Goal: Task Accomplishment & Management: Manage account settings

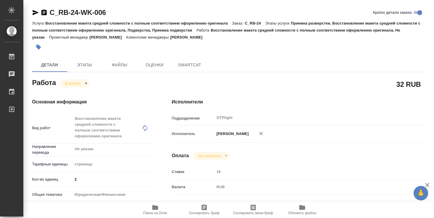
type textarea "x"
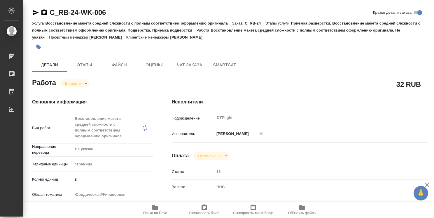
type textarea "x"
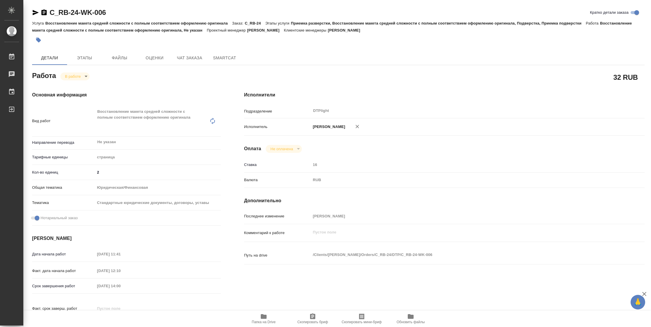
type textarea "x"
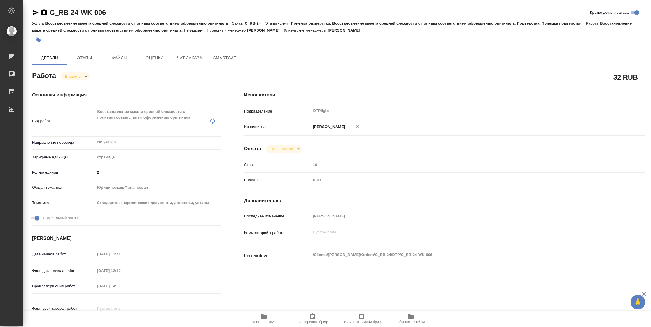
type textarea "x"
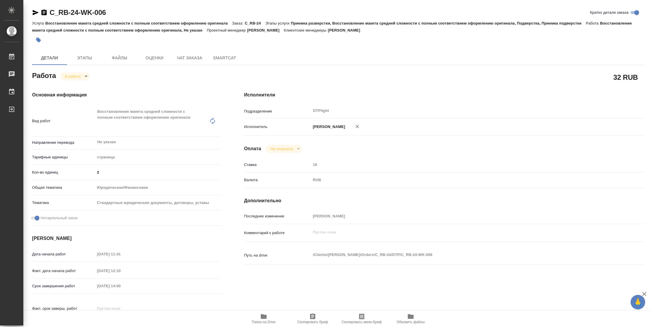
type textarea "x"
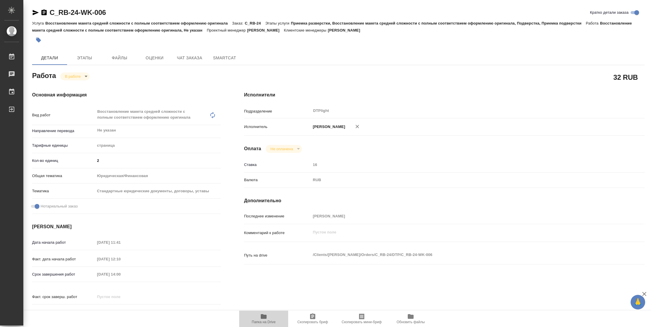
click at [267, 217] on span "Папка на Drive" at bounding box center [264, 322] width 24 height 4
type textarea "x"
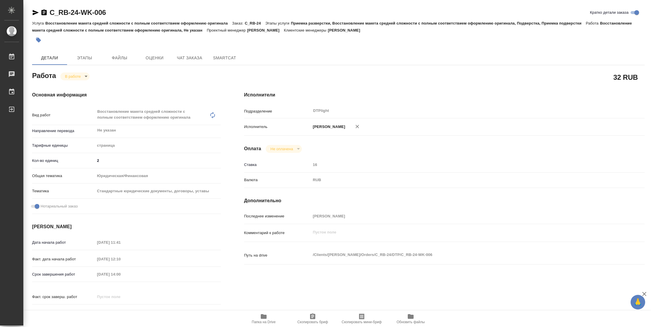
type textarea "x"
click at [83, 75] on body "🙏 .cls-1 fill:#fff; AWATERA Vasilyeva Natalia Работы 2 Чаты График Выйти C_RB-2…" at bounding box center [325, 163] width 651 height 327
click at [83, 85] on button "Выполнен" at bounding box center [75, 86] width 21 height 6
type textarea "x"
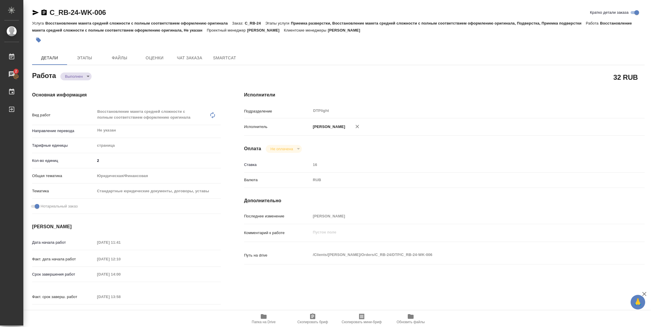
type textarea "x"
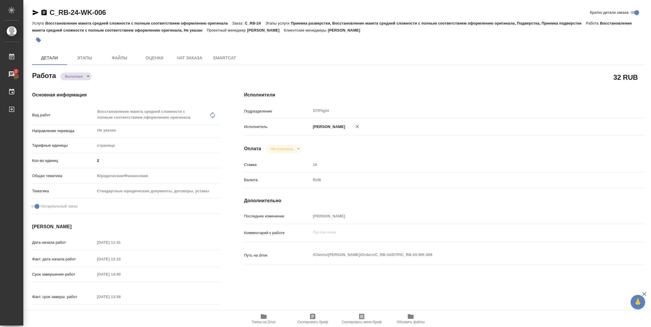
type textarea "x"
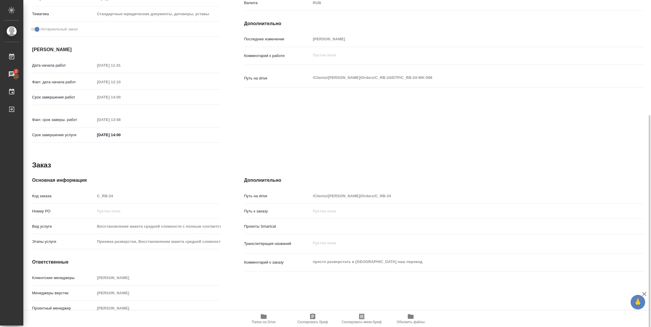
type textarea "x"
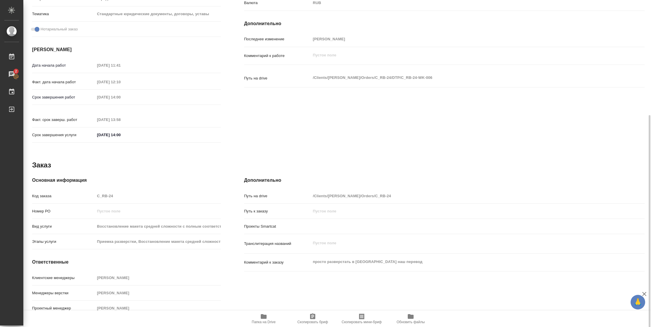
scroll to position [0, 0]
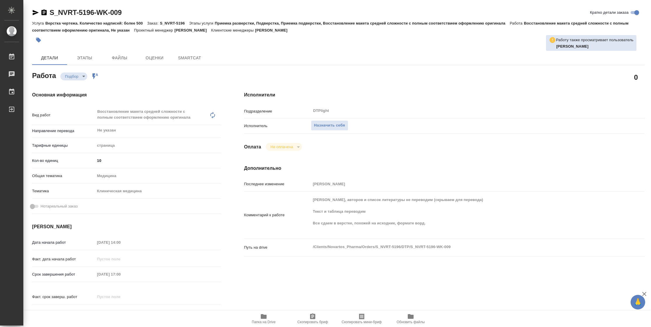
type textarea "x"
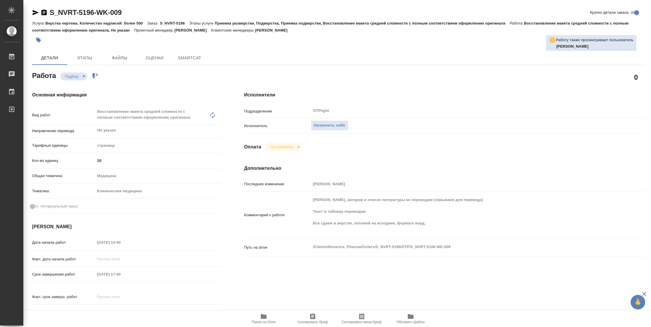
type textarea "x"
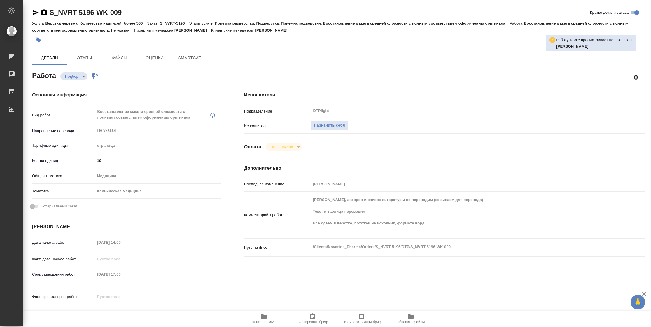
type textarea "x"
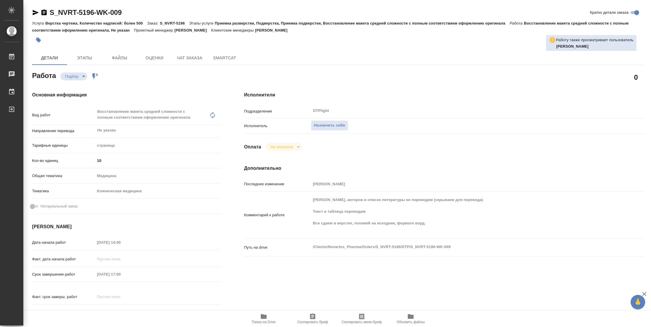
type textarea "x"
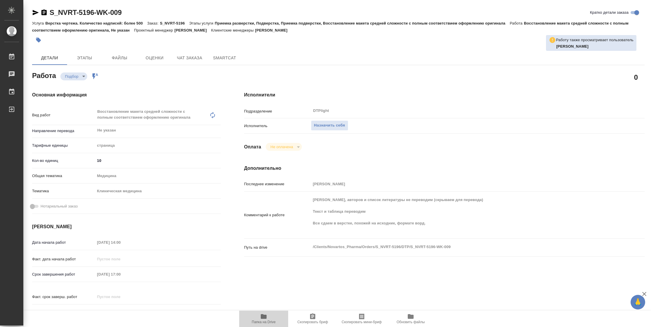
click at [263, 316] on icon "button" at bounding box center [264, 316] width 6 height 5
type textarea "x"
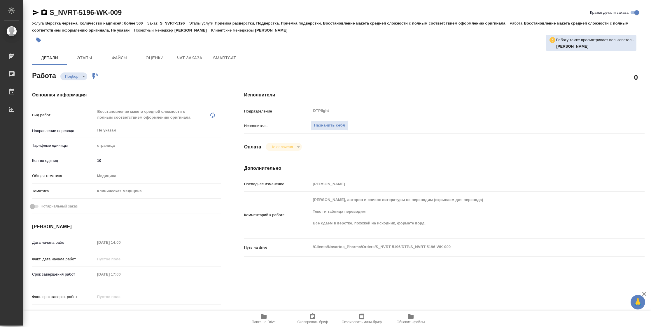
type textarea "x"
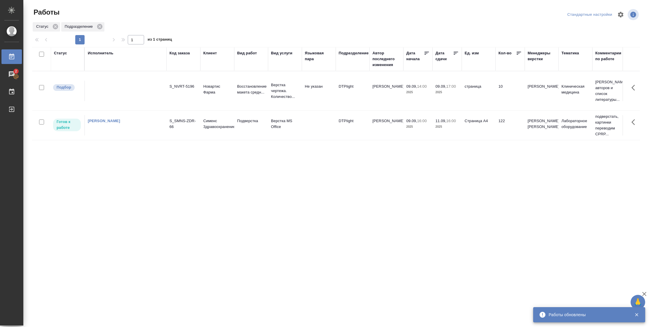
click at [468, 133] on td "Страница А4" at bounding box center [479, 125] width 34 height 20
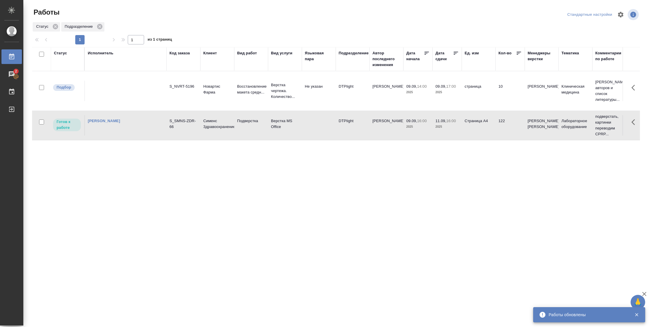
click at [468, 133] on td "Страница А4" at bounding box center [479, 125] width 34 height 20
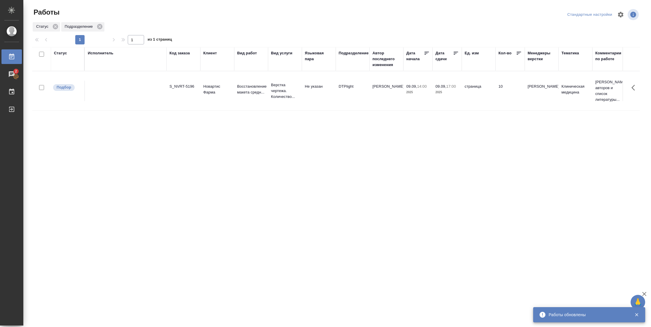
click at [59, 53] on div "Статус" at bounding box center [60, 53] width 13 height 6
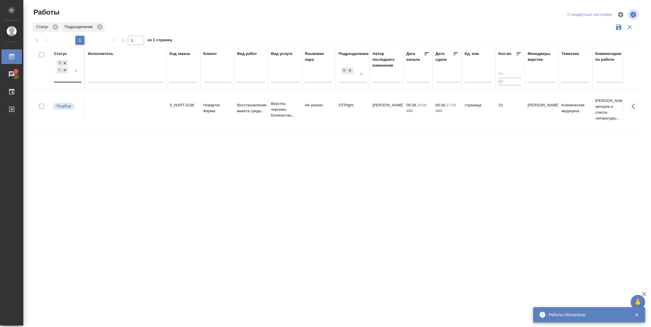
click at [67, 82] on div "Подбор Готов к работе" at bounding box center [62, 70] width 17 height 23
click at [100, 114] on div "В работе" at bounding box center [132, 116] width 88 height 11
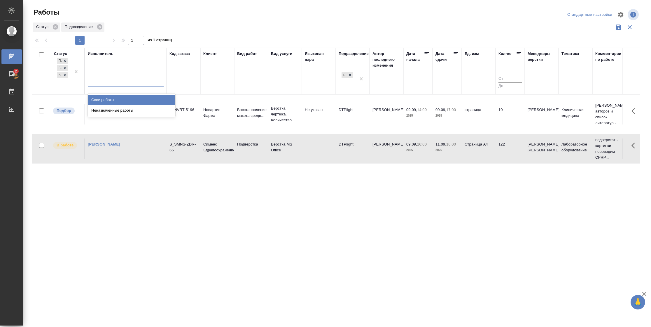
click at [108, 79] on div at bounding box center [126, 81] width 76 height 8
click at [105, 100] on div "Свои работы" at bounding box center [132, 100] width 88 height 11
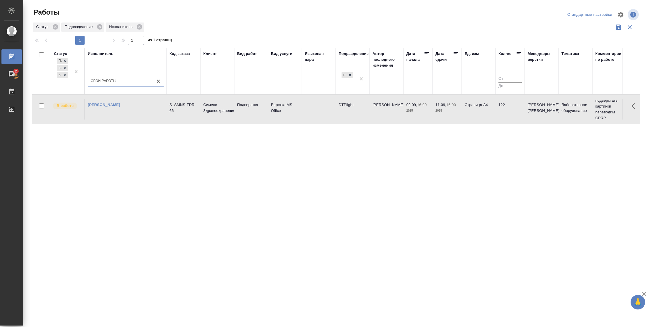
click at [496, 110] on td "122" at bounding box center [510, 109] width 29 height 20
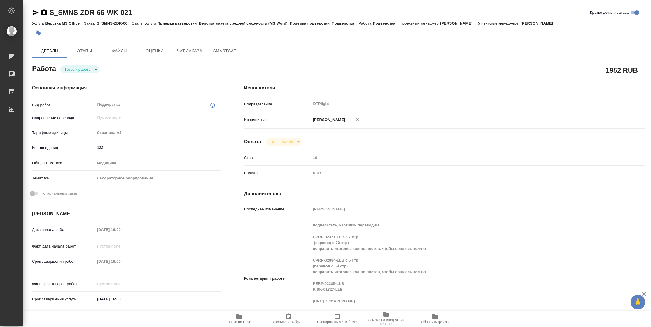
click at [90, 66] on body "🙏 .cls-1 fill:#fff; AWATERA Vasilyeva Natalia Работы Чаты График Выйти S_SMNS-Z…" at bounding box center [325, 163] width 651 height 327
click at [90, 66] on li "В работе" at bounding box center [79, 69] width 39 height 10
type textarea "x"
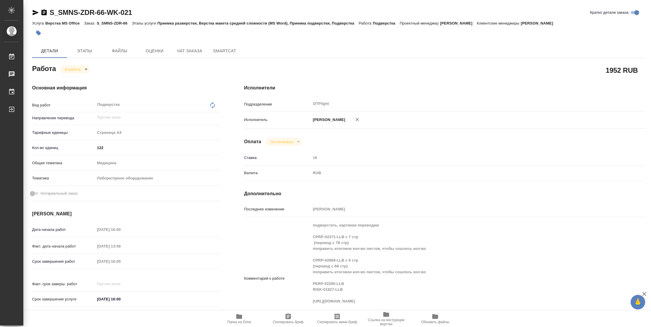
type textarea "x"
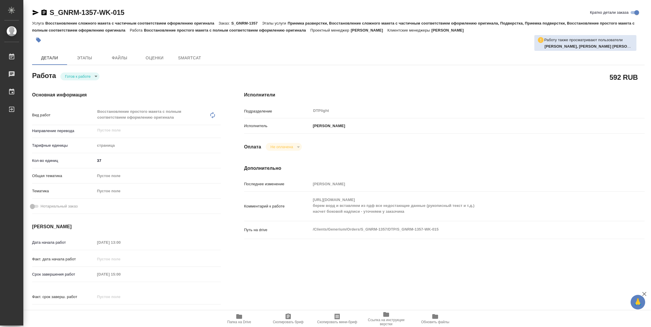
type textarea "x"
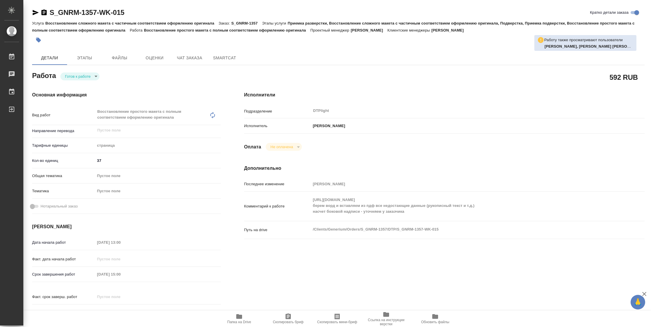
type textarea "x"
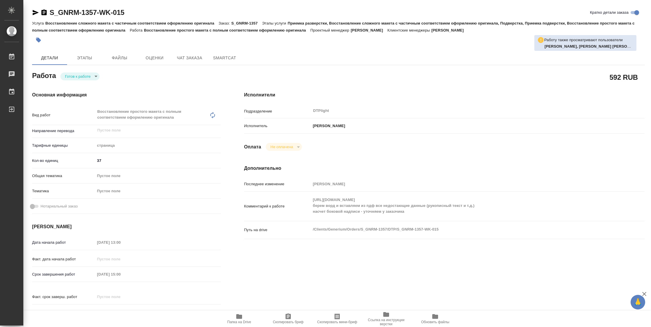
type textarea "x"
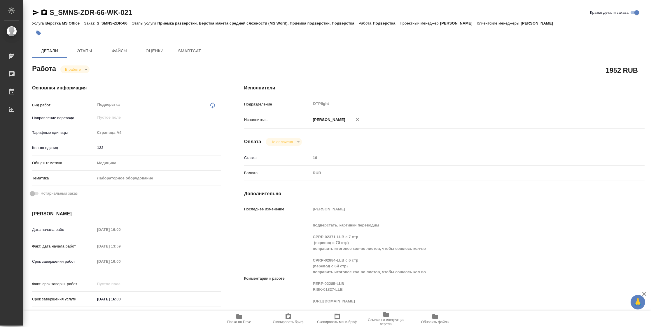
type textarea "x"
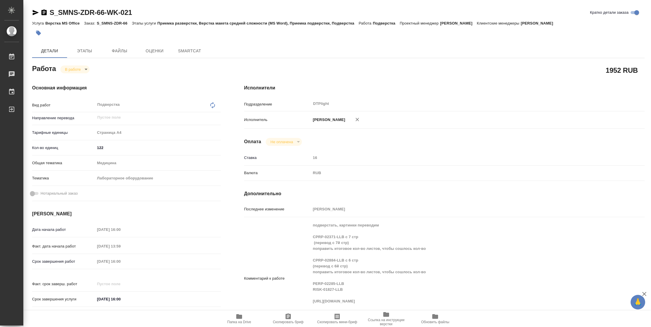
type textarea "x"
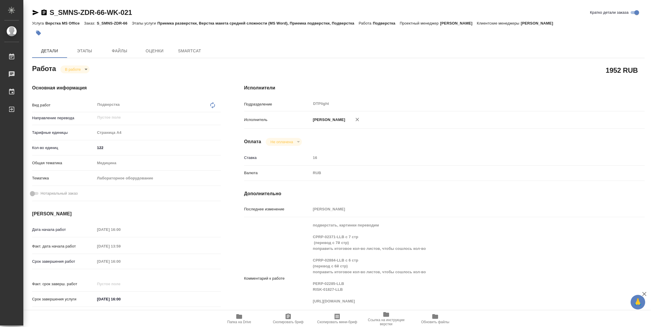
type textarea "x"
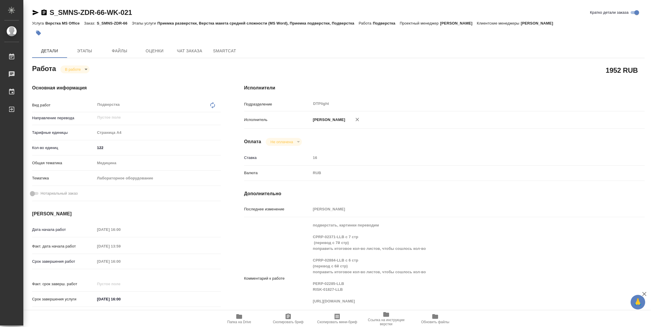
scroll to position [88, 0]
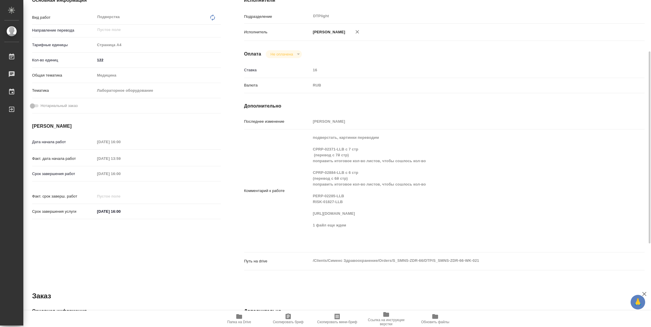
type textarea "x"
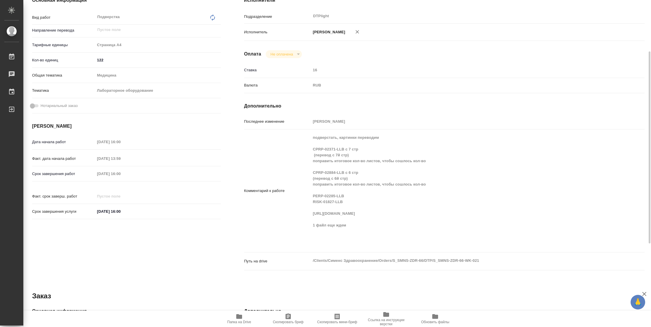
type textarea "x"
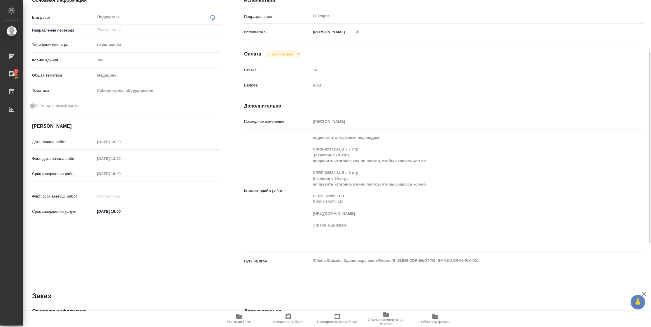
click at [301, 220] on div "Комментарий к работе подверстать, картинки переводим CPRP-02371-LLB с 7 стр (пе…" at bounding box center [444, 191] width 401 height 118
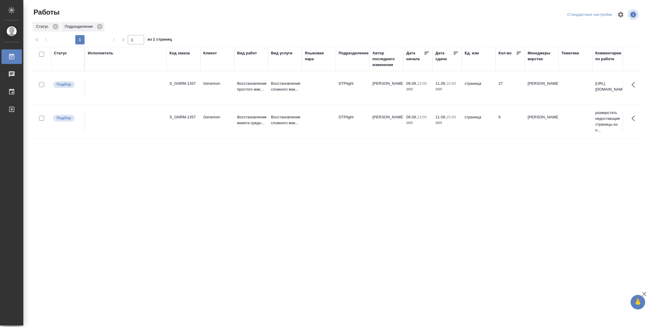
click at [481, 127] on td "страница" at bounding box center [479, 121] width 34 height 20
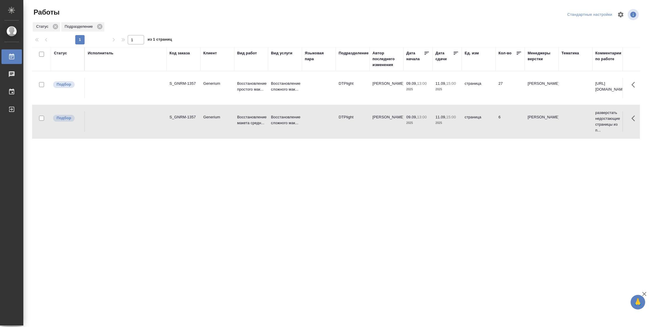
click at [481, 127] on td "страница" at bounding box center [479, 121] width 34 height 20
click at [467, 114] on td "страница" at bounding box center [479, 121] width 34 height 20
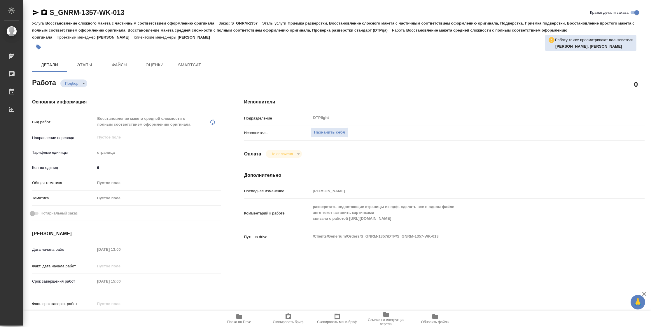
type textarea "x"
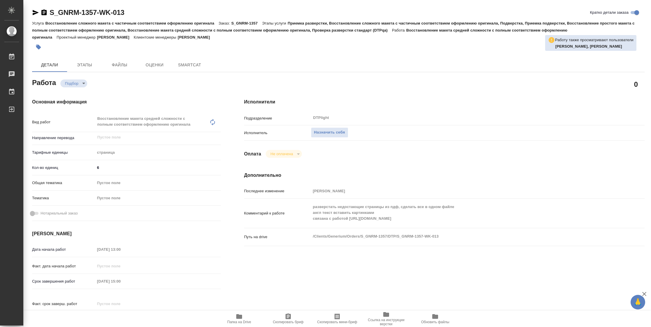
type textarea "x"
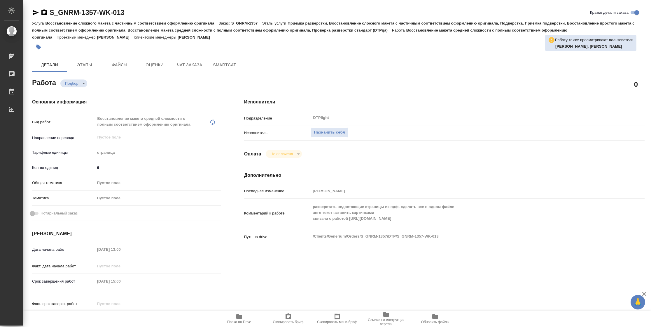
click at [243, 323] on span "Папка на Drive" at bounding box center [239, 322] width 24 height 4
type textarea "x"
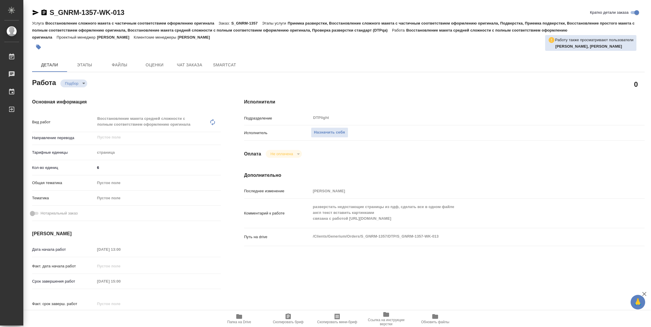
type textarea "x"
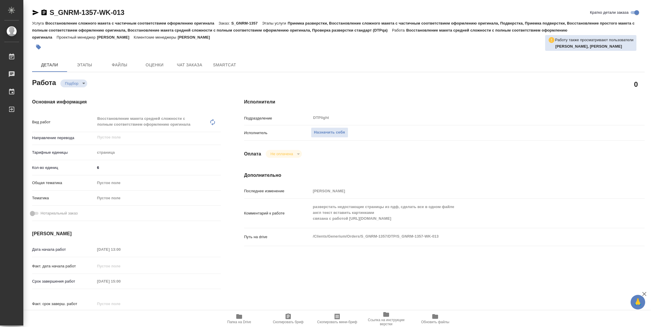
type textarea "x"
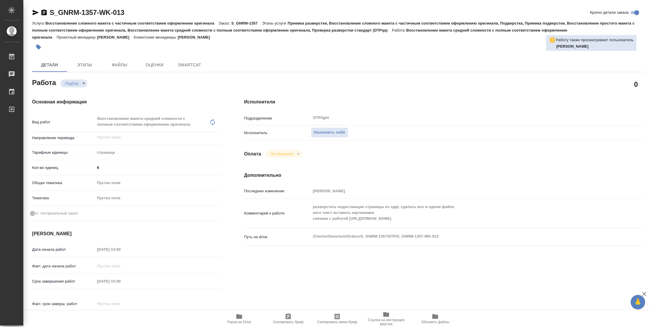
type textarea "x"
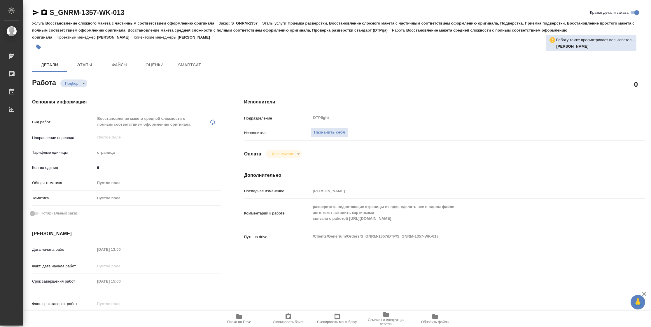
type textarea "x"
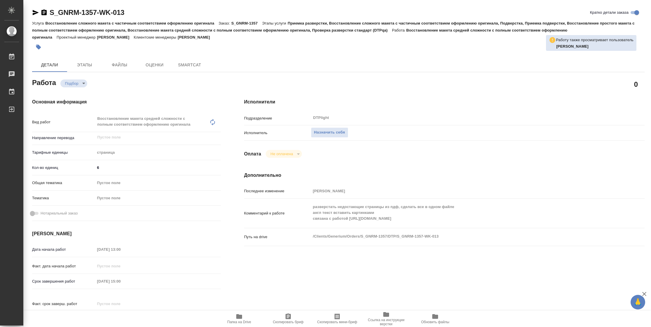
type textarea "x"
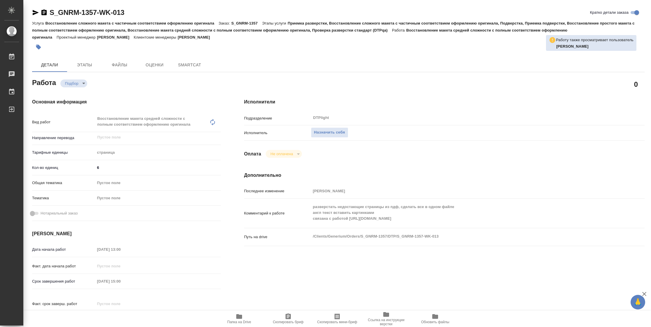
type textarea "x"
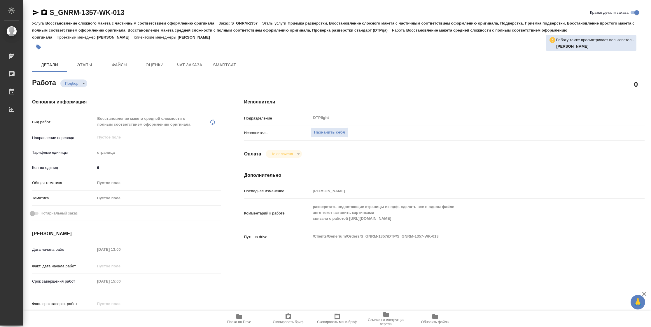
type textarea "x"
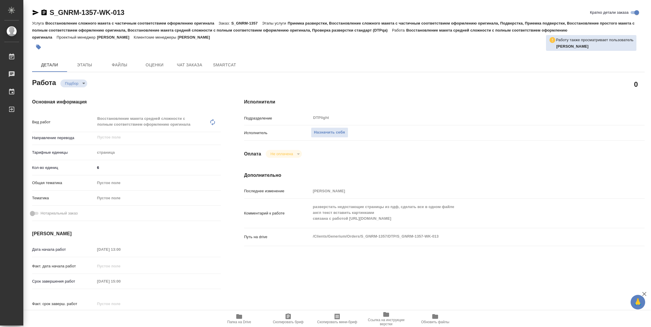
type textarea "x"
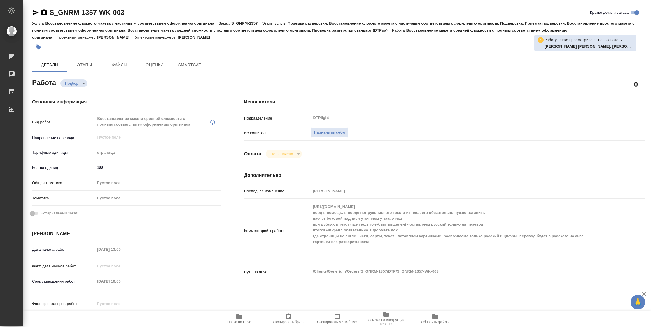
type textarea "x"
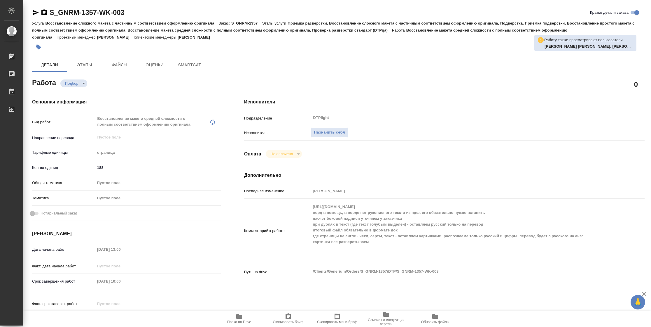
type textarea "x"
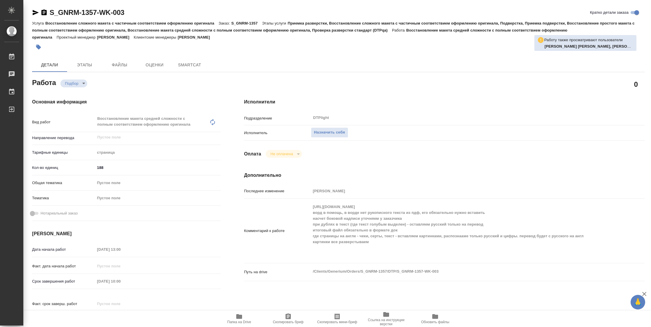
type textarea "x"
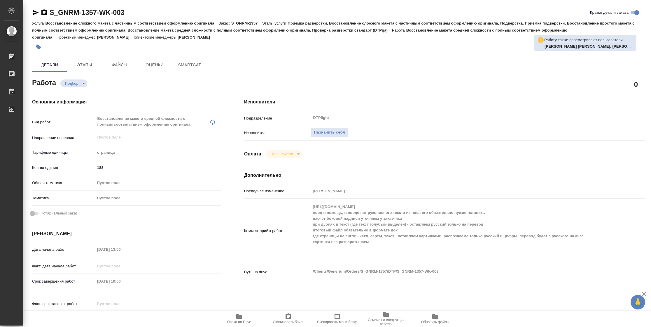
type textarea "x"
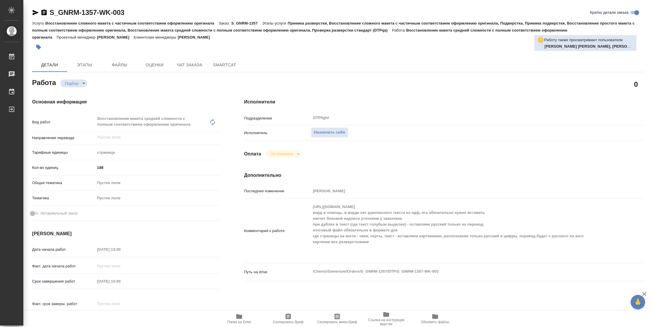
type textarea "x"
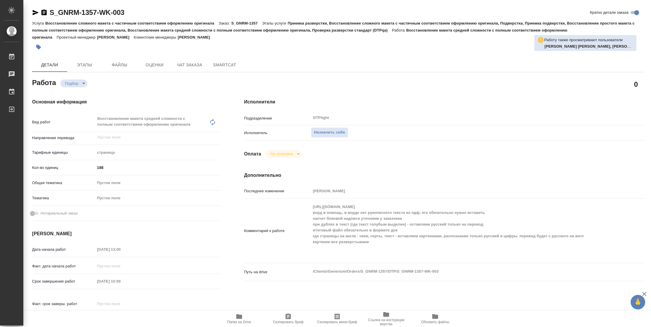
type textarea "x"
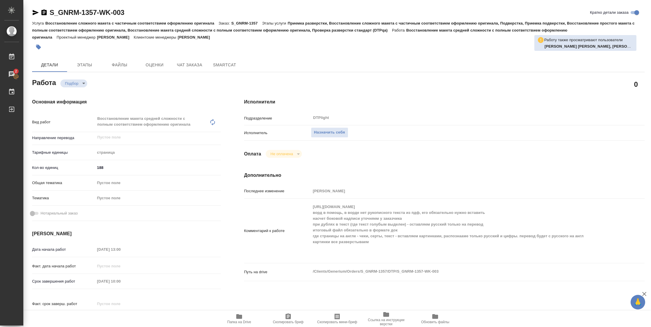
click at [304, 190] on div "Последнее изменение [PERSON_NAME] к работе [URL][DOMAIN_NAME] ворд в помощь, в …" at bounding box center [444, 237] width 401 height 102
